Goal: Task Accomplishment & Management: Manage account settings

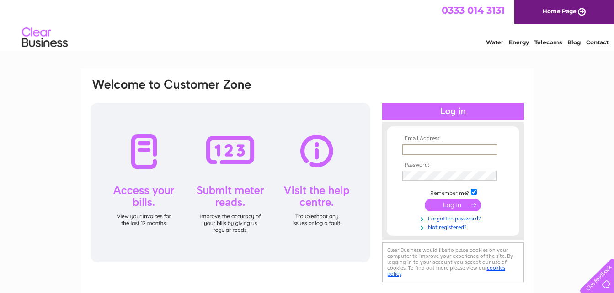
click at [406, 149] on input "text" at bounding box center [449, 149] width 95 height 11
type input "marie.carter@hotmail.co.uk"
click at [446, 205] on input "submit" at bounding box center [453, 205] width 56 height 13
